Goal: Task Accomplishment & Management: Manage account settings

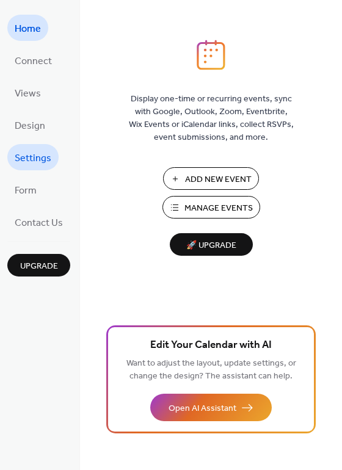
click at [45, 156] on span "Settings" at bounding box center [33, 158] width 37 height 19
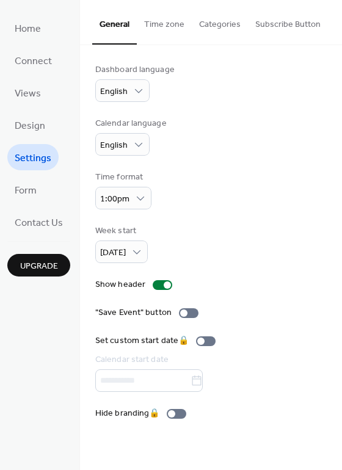
click at [280, 24] on button "Subscribe Button" at bounding box center [288, 21] width 80 height 43
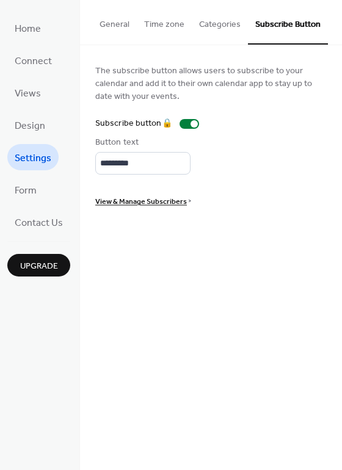
click at [211, 24] on button "Categories" at bounding box center [220, 21] width 56 height 43
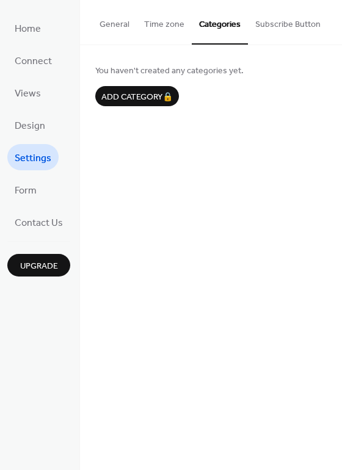
click at [156, 30] on button "Time zone" at bounding box center [164, 21] width 55 height 43
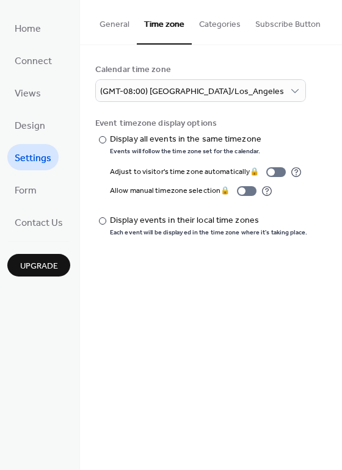
click at [100, 26] on button "General" at bounding box center [114, 21] width 45 height 43
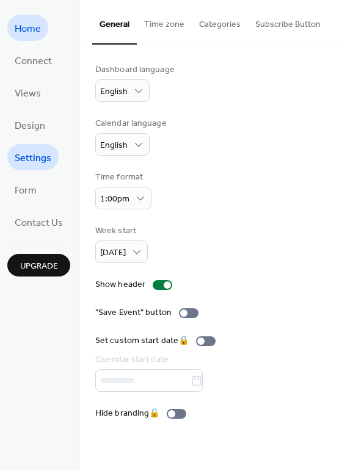
click at [34, 24] on span "Home" at bounding box center [28, 29] width 26 height 19
